Goal: Find specific page/section: Find specific page/section

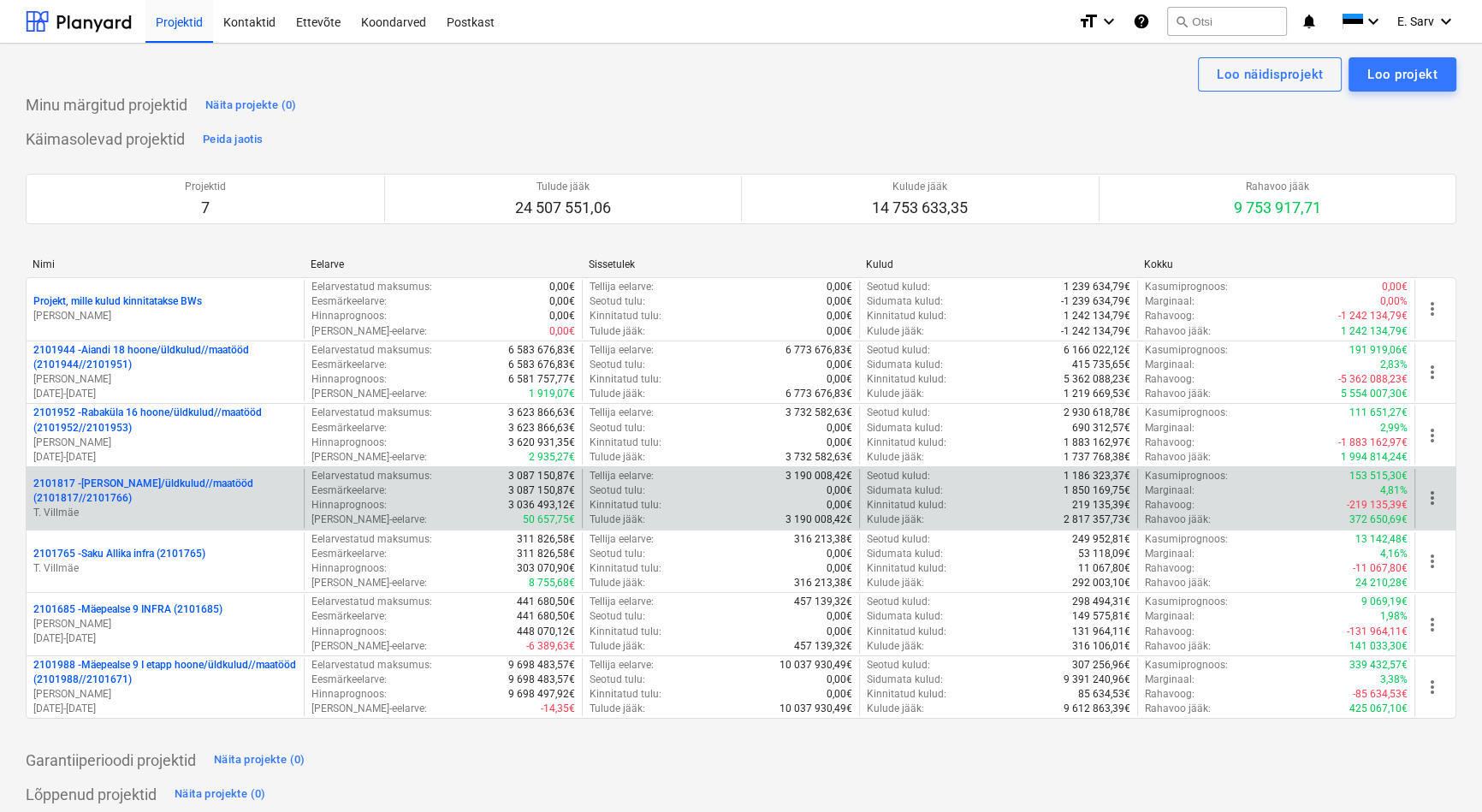
click at [145, 480] on p "2101817 - [PERSON_NAME]/üldkulud//maatööd (2101817//2101766)" at bounding box center [165, 491] width 263 height 29
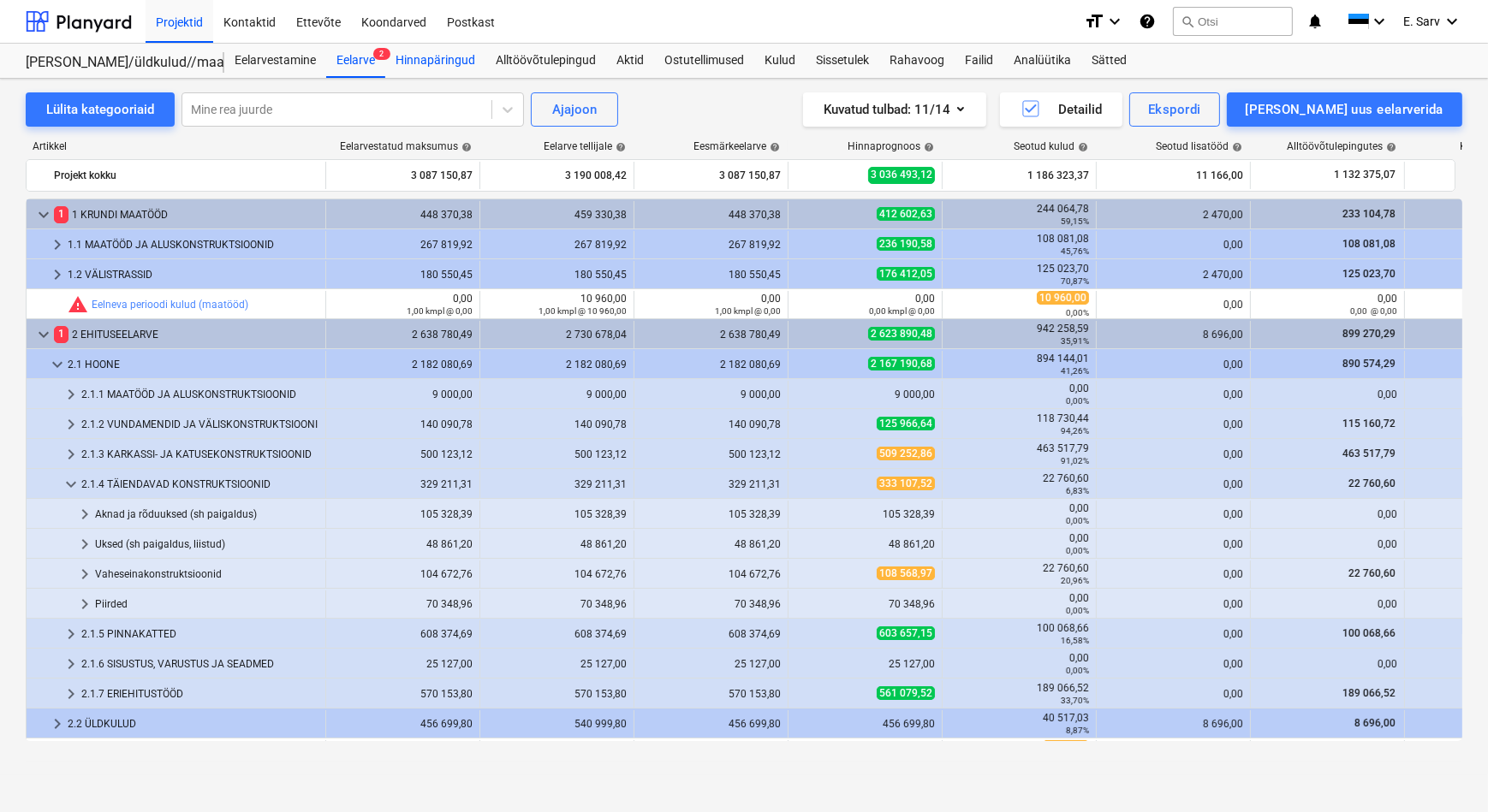
click at [445, 64] on div "Hinnapäringud" at bounding box center [435, 61] width 100 height 34
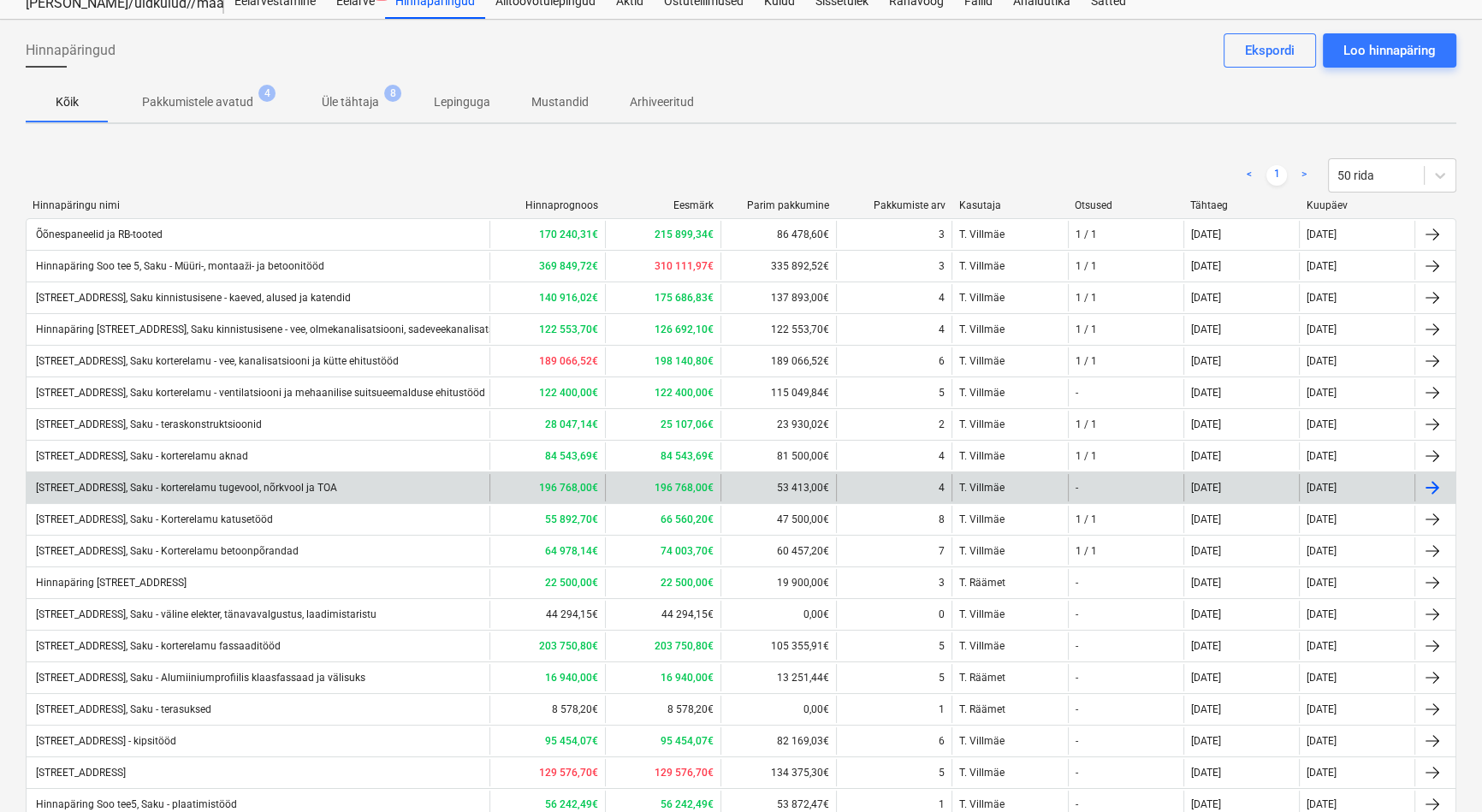
scroll to position [155, 0]
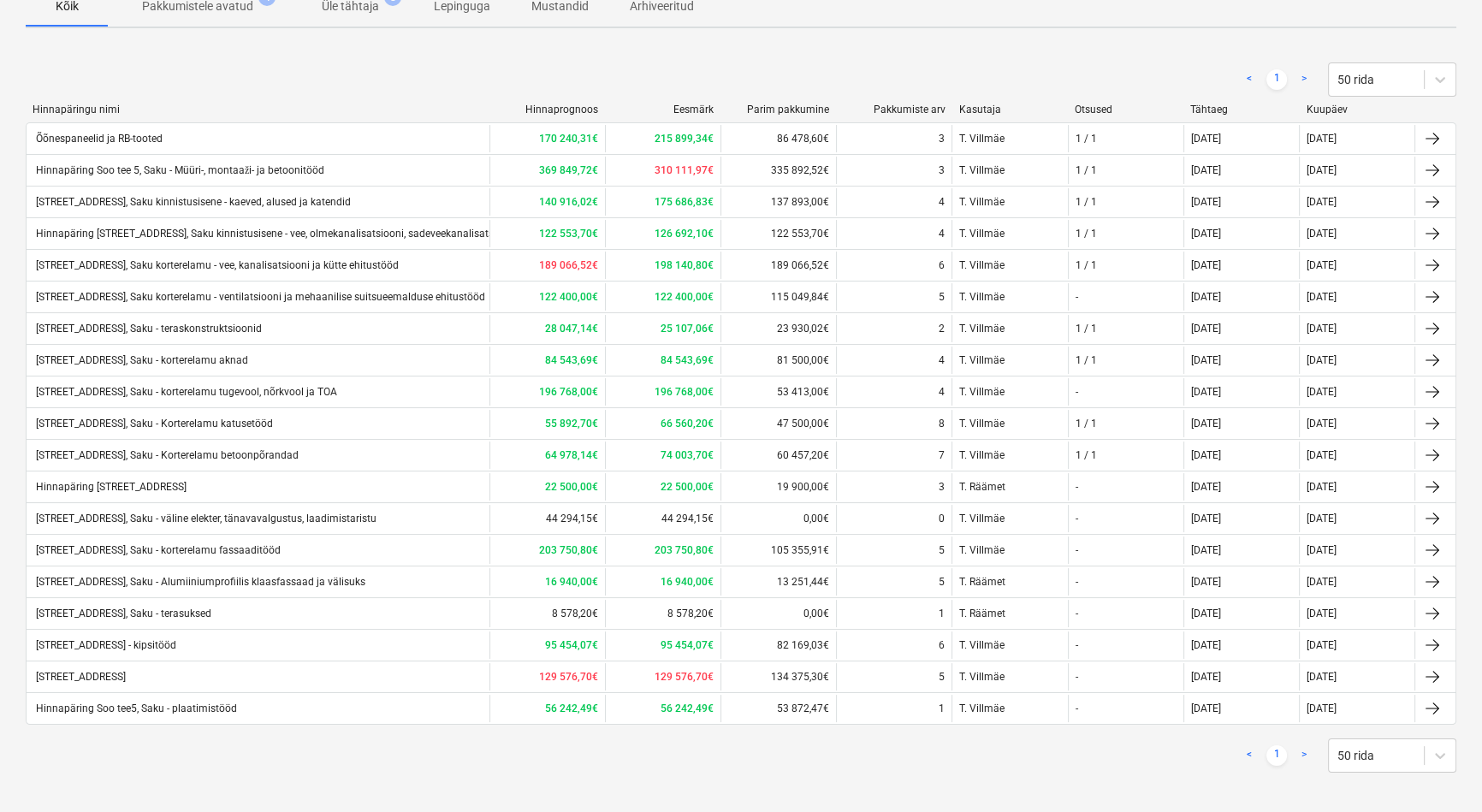
click at [478, 762] on div "< 1 > 50 rida" at bounding box center [741, 756] width 1430 height 34
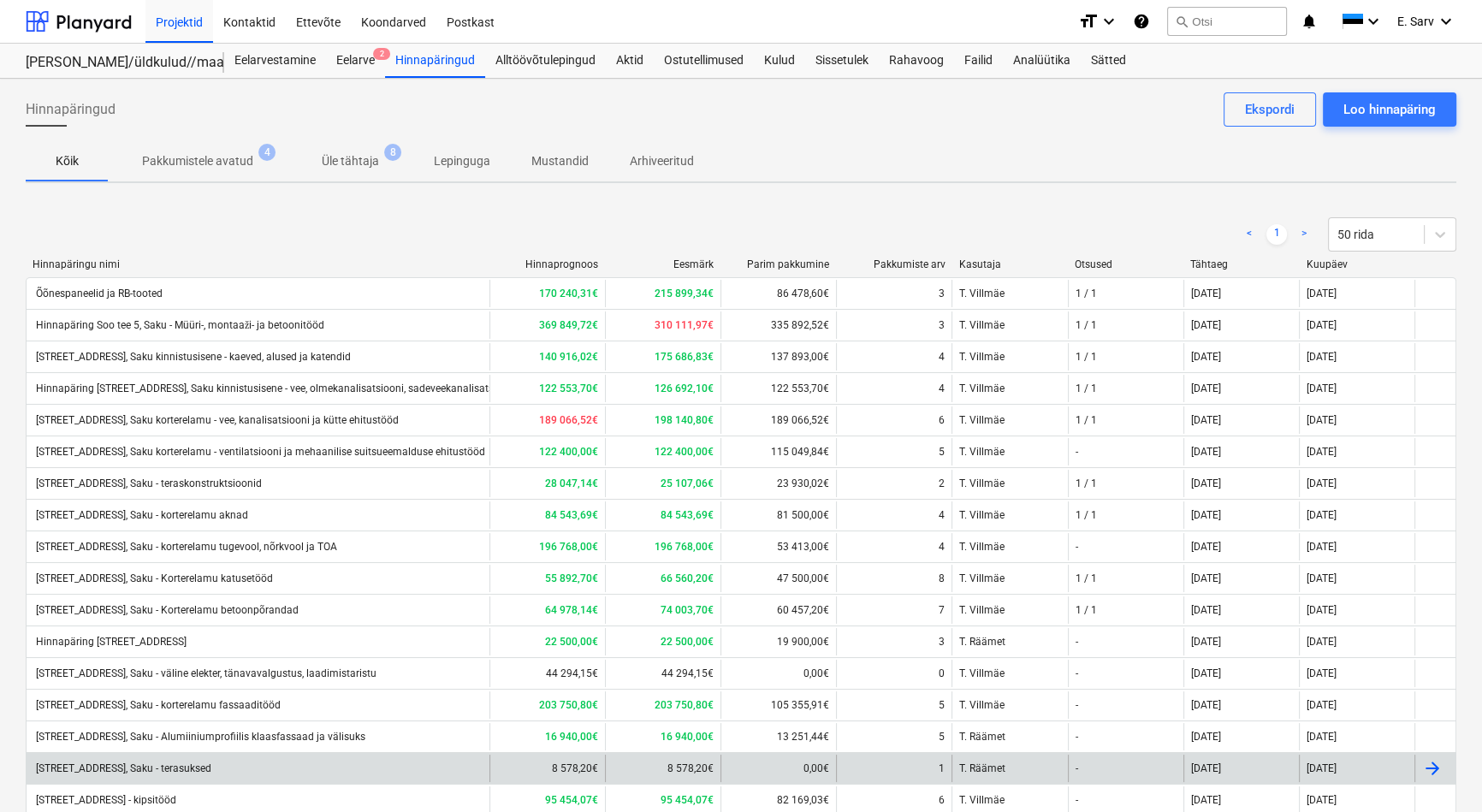
scroll to position [155, 0]
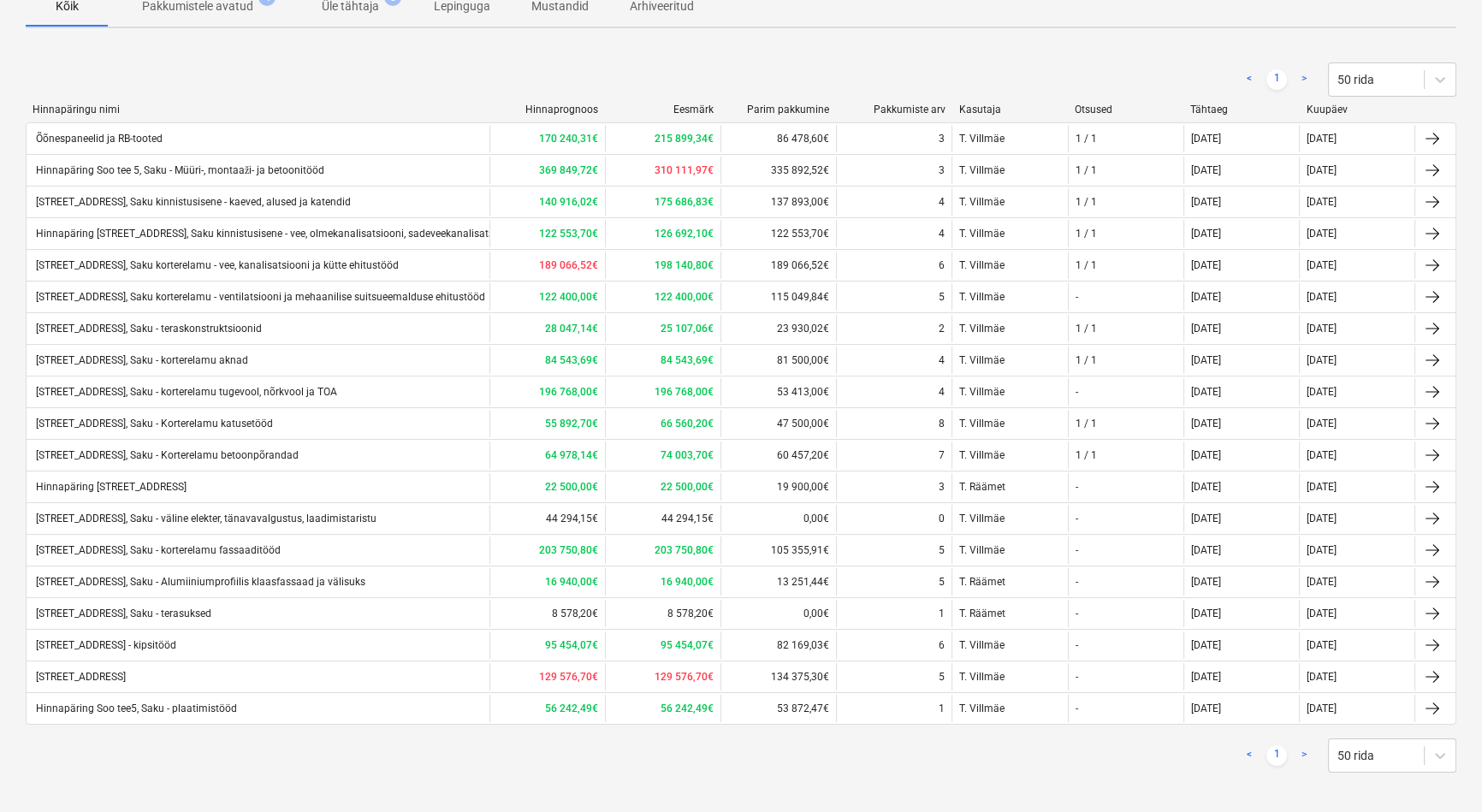
click at [472, 760] on div "< 1 > 50 rida" at bounding box center [741, 756] width 1430 height 34
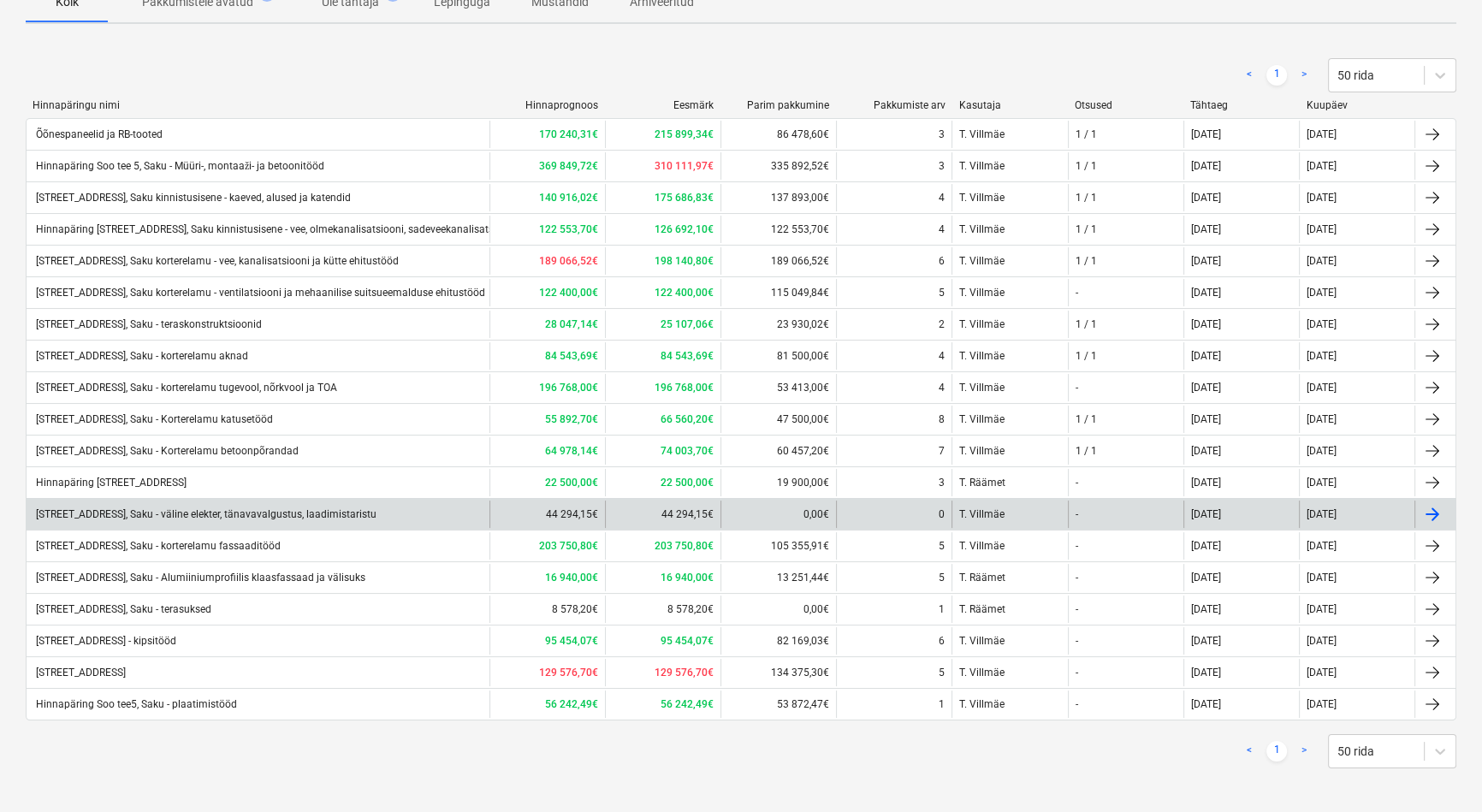
scroll to position [161, 0]
